Goal: Find contact information: Find contact information

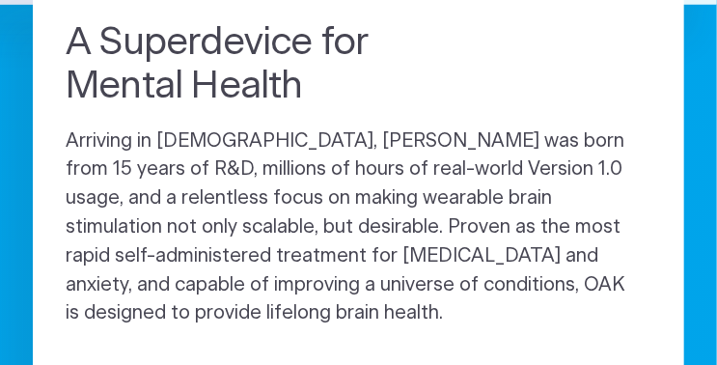
scroll to position [675, 0]
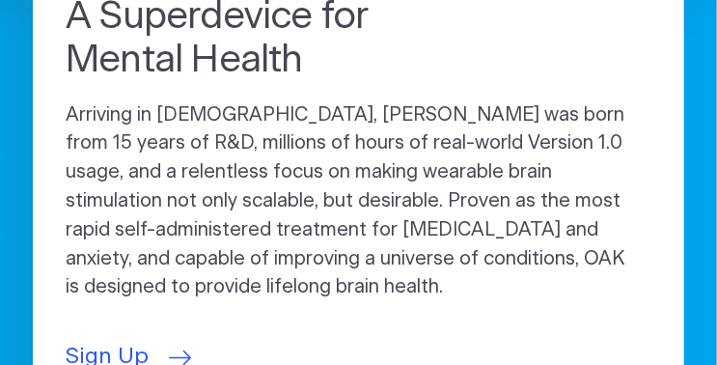
click at [103, 340] on span "Sign Up" at bounding box center [107, 357] width 83 height 34
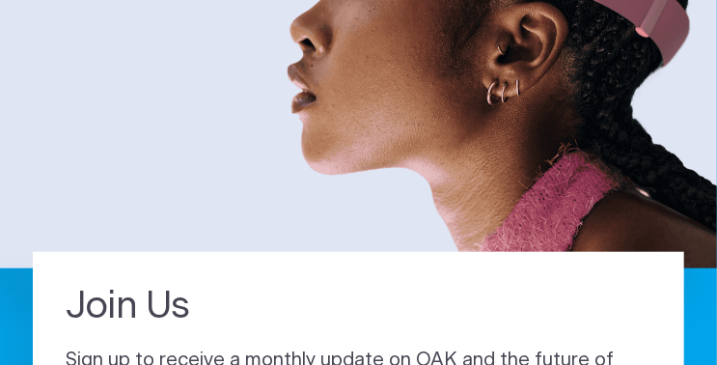
scroll to position [675, 0]
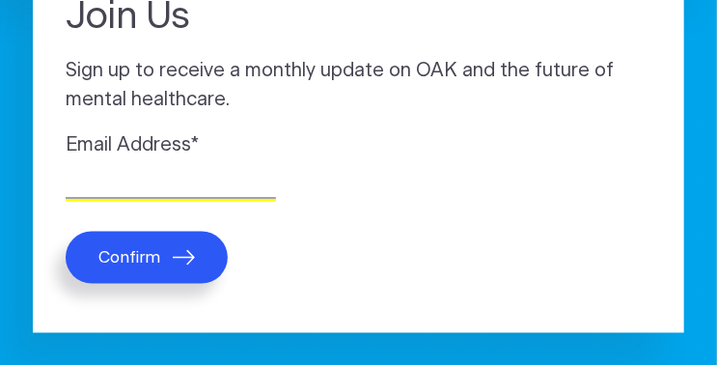
click at [176, 176] on input "Email Address *" at bounding box center [171, 184] width 210 height 30
type input "[EMAIL_ADDRESS][DOMAIN_NAME]"
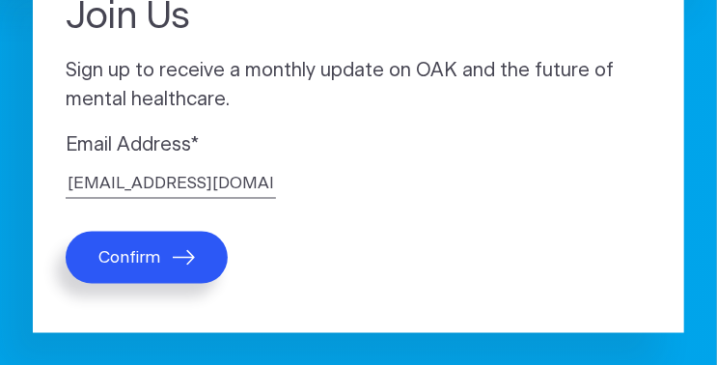
click at [207, 271] on button "Confirm" at bounding box center [147, 257] width 162 height 52
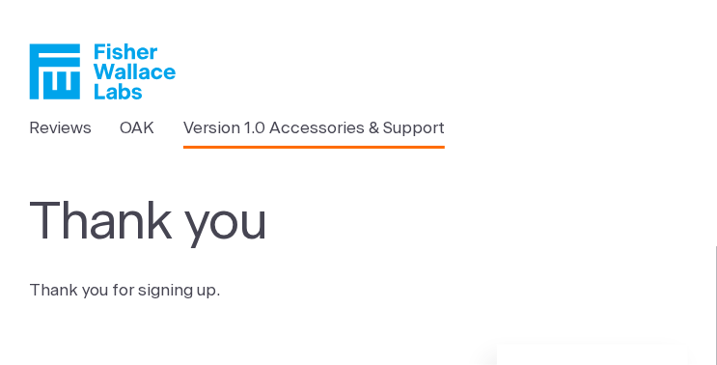
click at [372, 125] on link "Version 1.0 Accessories & Support" at bounding box center [313, 128] width 261 height 25
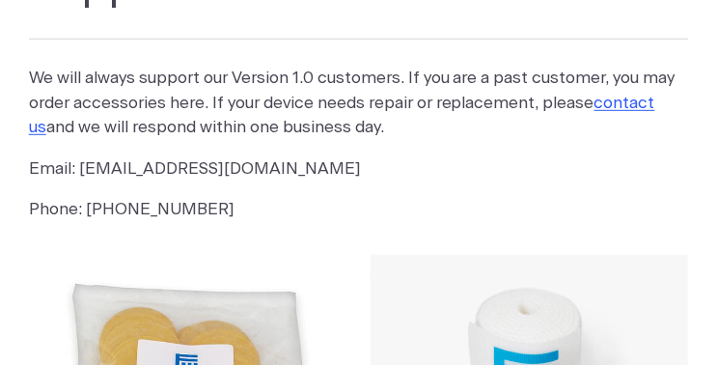
scroll to position [289, 0]
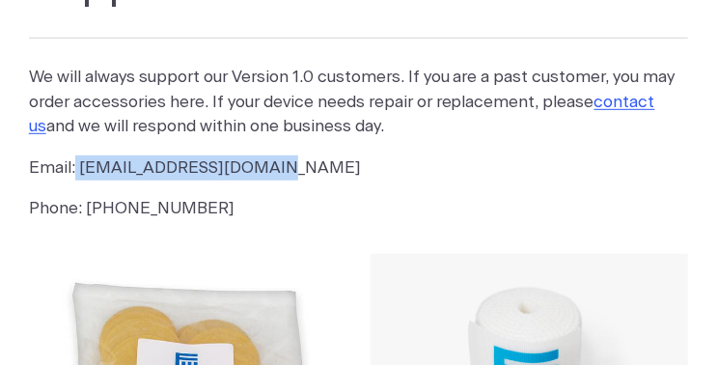
drag, startPoint x: 264, startPoint y: 166, endPoint x: 76, endPoint y: 153, distance: 188.5
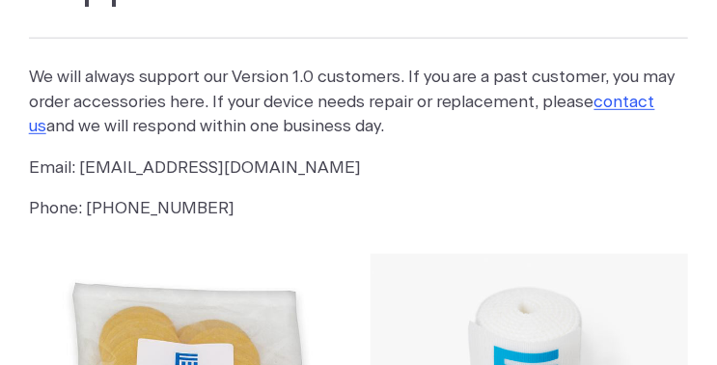
click at [318, 210] on p "Phone: (800) 692-4380" at bounding box center [359, 208] width 660 height 25
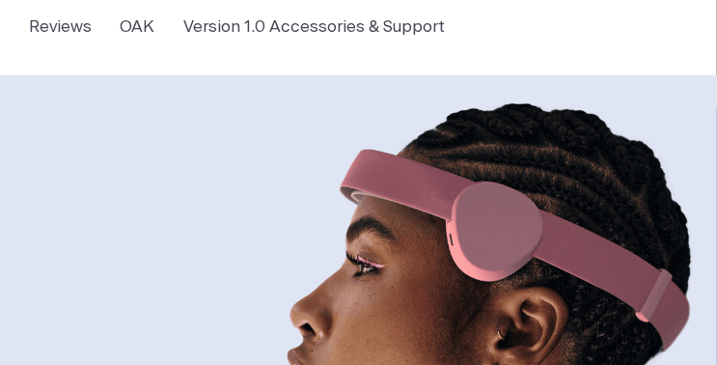
scroll to position [96, 0]
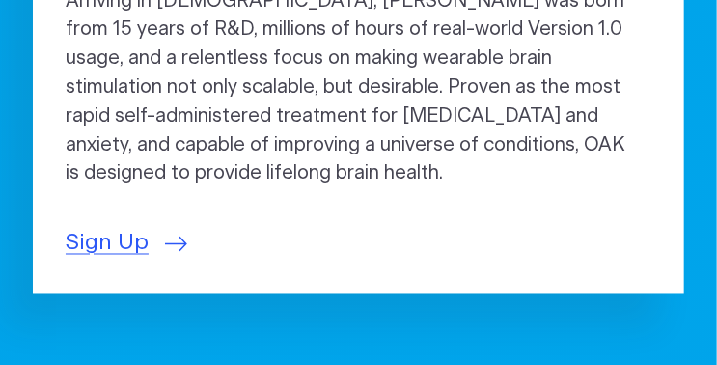
scroll to position [289, 0]
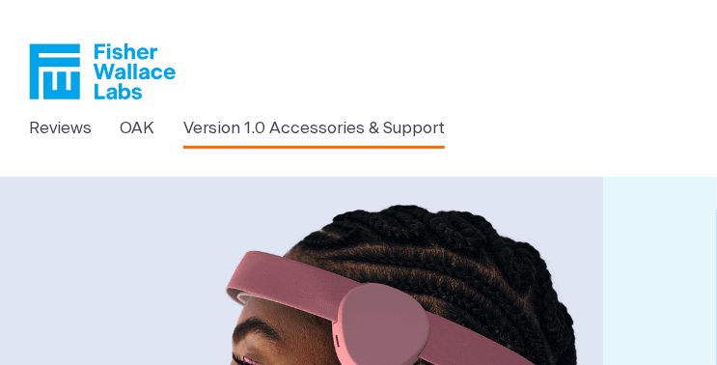
click at [406, 124] on link "Version 1.0 Accessories & Support" at bounding box center [313, 128] width 261 height 25
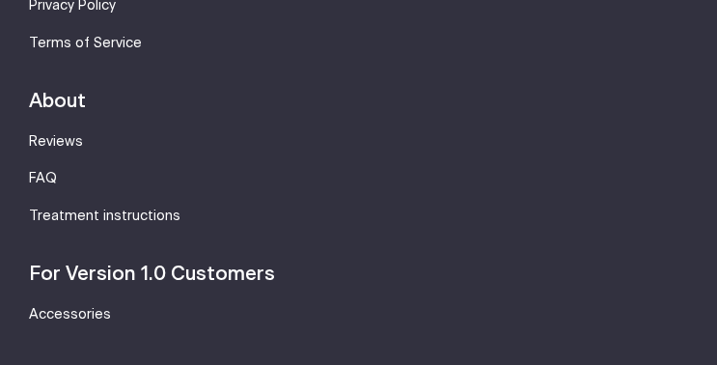
scroll to position [2187, 0]
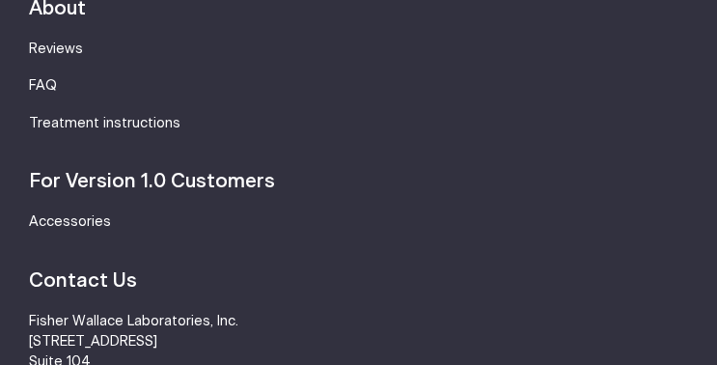
click at [113, 290] on strong "Contact Us" at bounding box center [83, 280] width 108 height 19
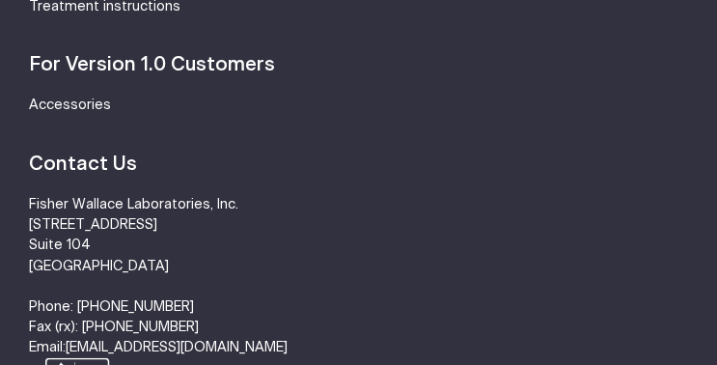
scroll to position [2380, 0]
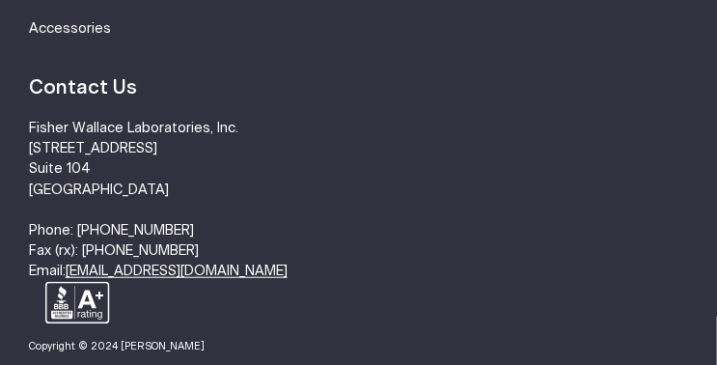
click at [163, 274] on link "[EMAIL_ADDRESS][DOMAIN_NAME]" at bounding box center [177, 271] width 222 height 14
